Goal: Transaction & Acquisition: Purchase product/service

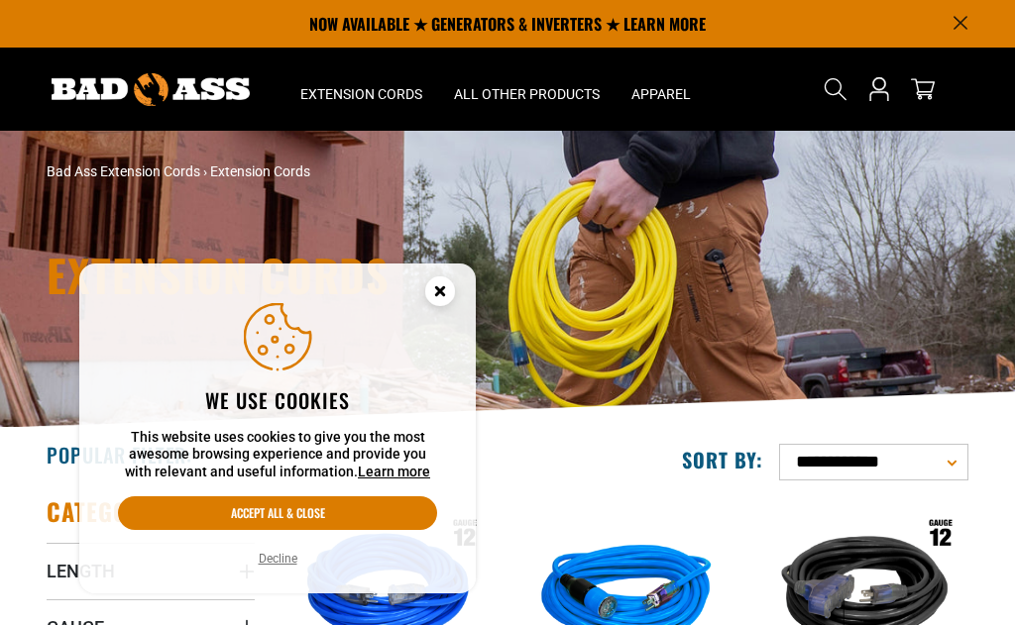
click at [385, 516] on button "Accept all & close" at bounding box center [277, 513] width 319 height 34
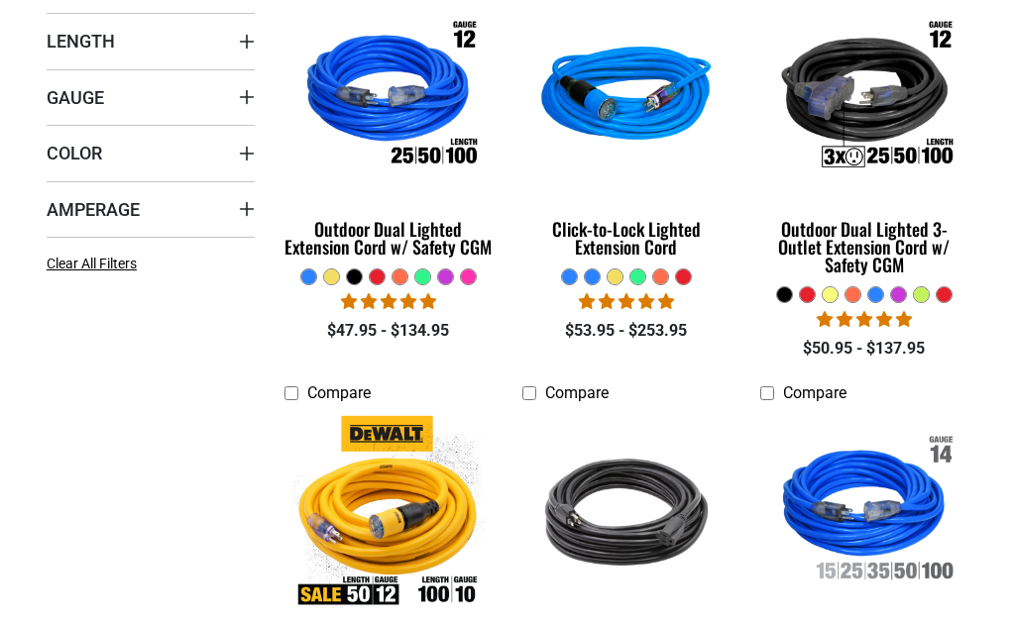
scroll to position [530, 0]
click at [863, 122] on img at bounding box center [864, 97] width 214 height 192
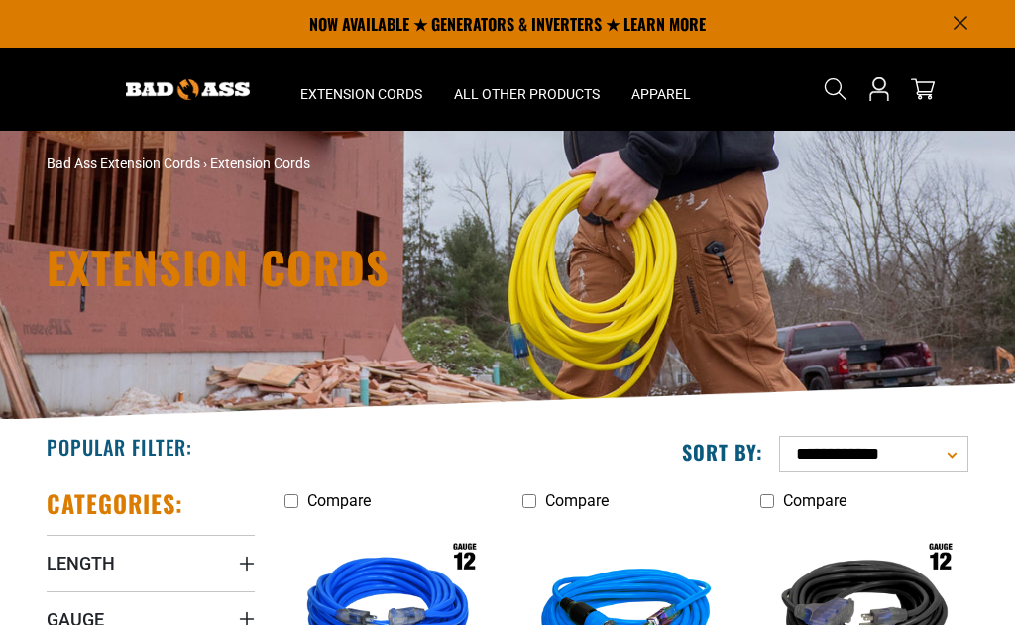
scroll to position [0, 0]
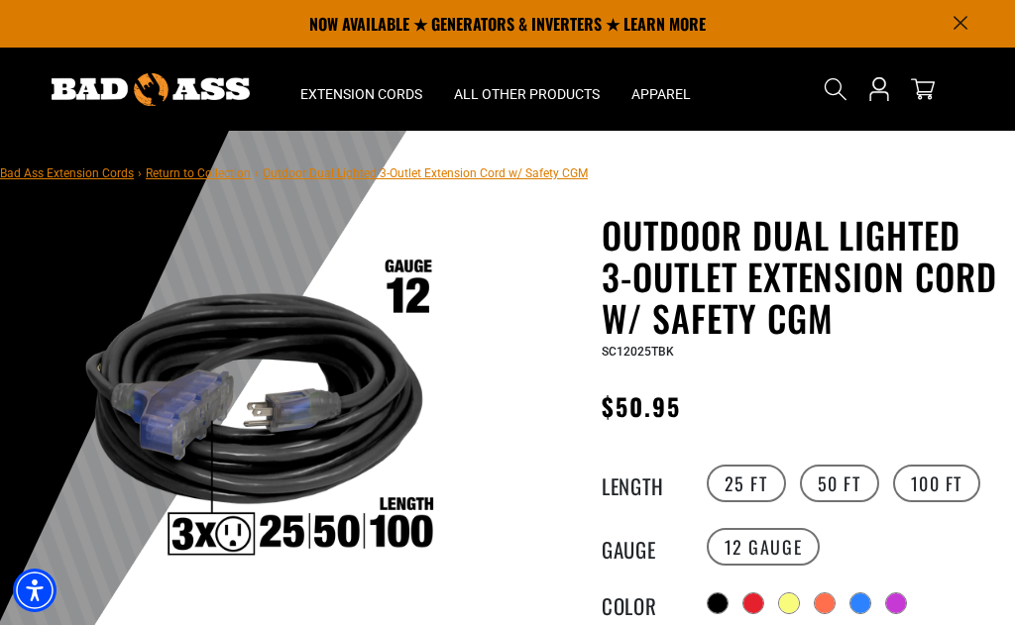
scroll to position [40, 0]
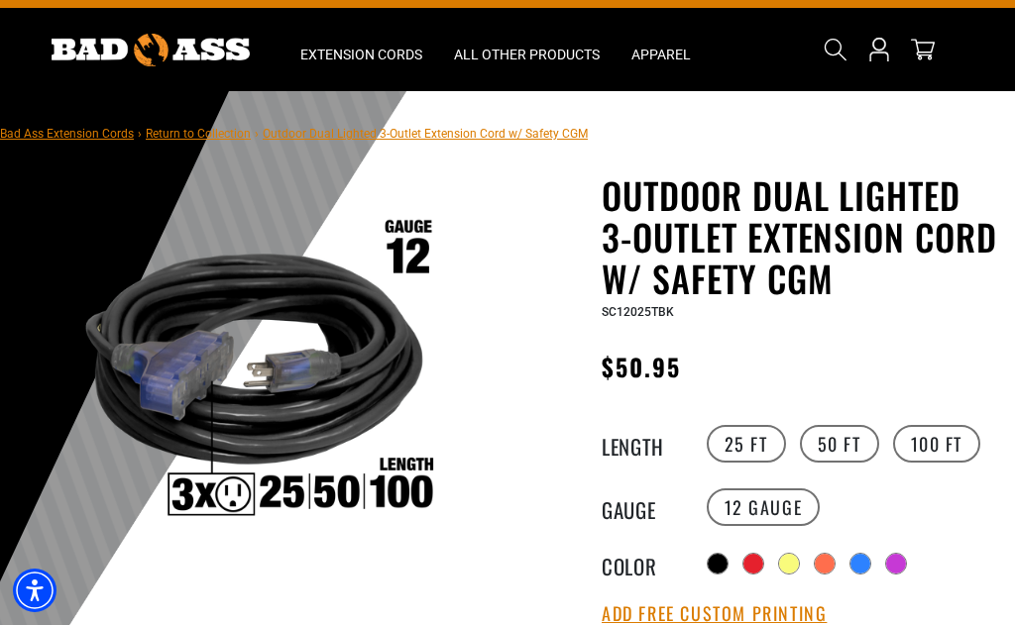
click at [776, 509] on label "12 Gauge" at bounding box center [763, 507] width 114 height 38
click at [769, 514] on label "12 Gauge" at bounding box center [763, 507] width 114 height 38
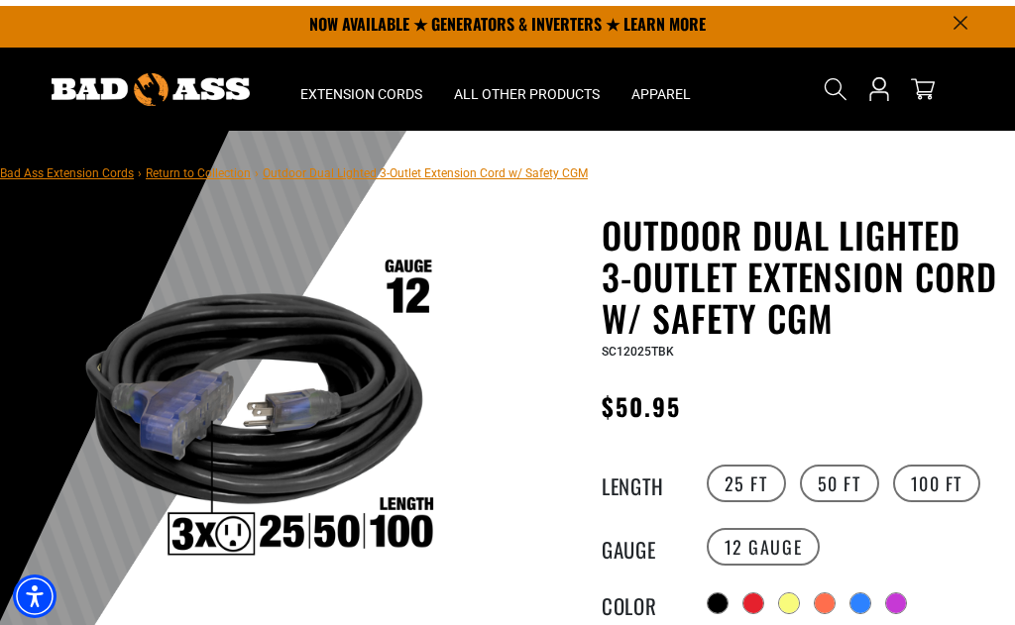
scroll to position [0, 0]
